Goal: Task Accomplishment & Management: Manage account settings

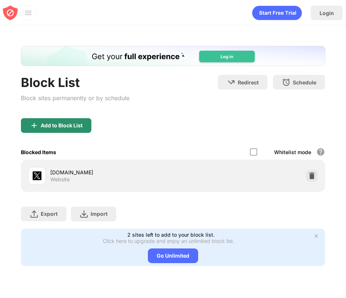
click at [80, 127] on div "Add to Block List" at bounding box center [62, 126] width 42 height 6
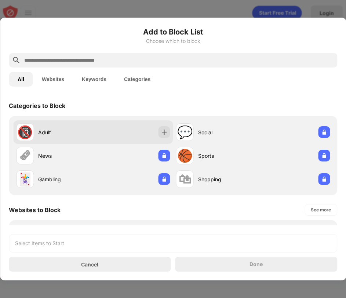
click at [90, 135] on div "Adult" at bounding box center [65, 132] width 55 height 8
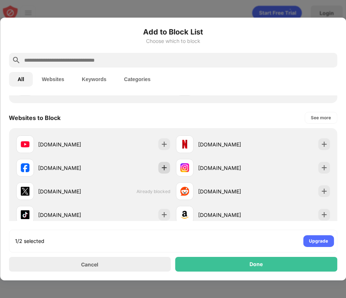
scroll to position [98, 0]
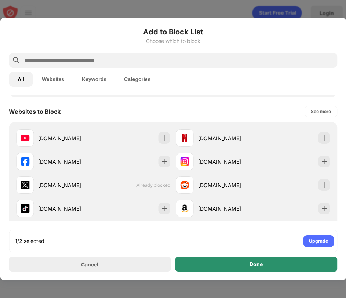
click at [259, 262] on div "Done" at bounding box center [256, 264] width 13 height 6
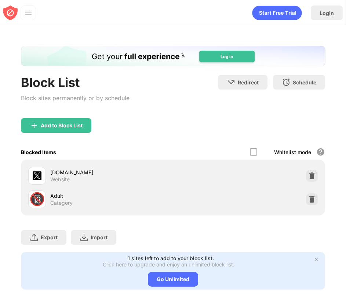
click at [72, 129] on div "Add to Block List" at bounding box center [56, 125] width 70 height 15
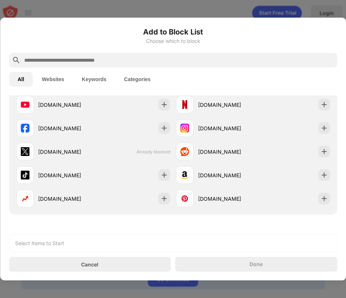
scroll to position [148, 0]
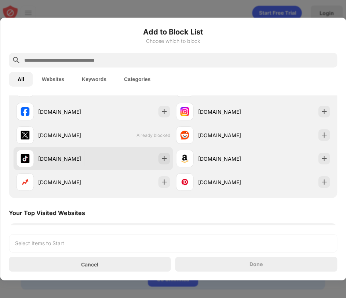
click at [83, 166] on div "tiktok.com" at bounding box center [54, 159] width 77 height 18
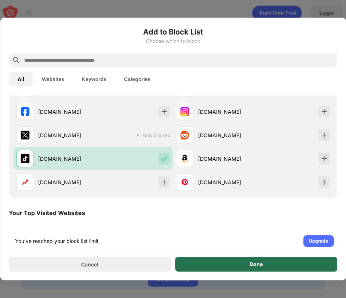
click at [247, 261] on div "Done" at bounding box center [256, 264] width 162 height 15
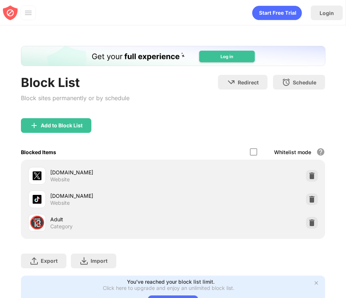
click at [305, 220] on div "🔞 Adult Category" at bounding box center [173, 222] width 296 height 23
click at [313, 220] on img at bounding box center [311, 222] width 7 height 7
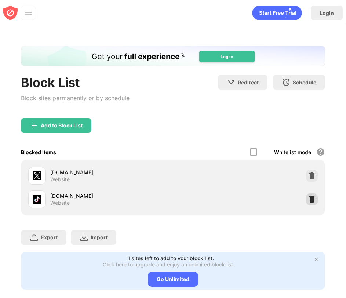
click at [312, 199] on img at bounding box center [311, 199] width 7 height 7
